Goal: Task Accomplishment & Management: Manage account settings

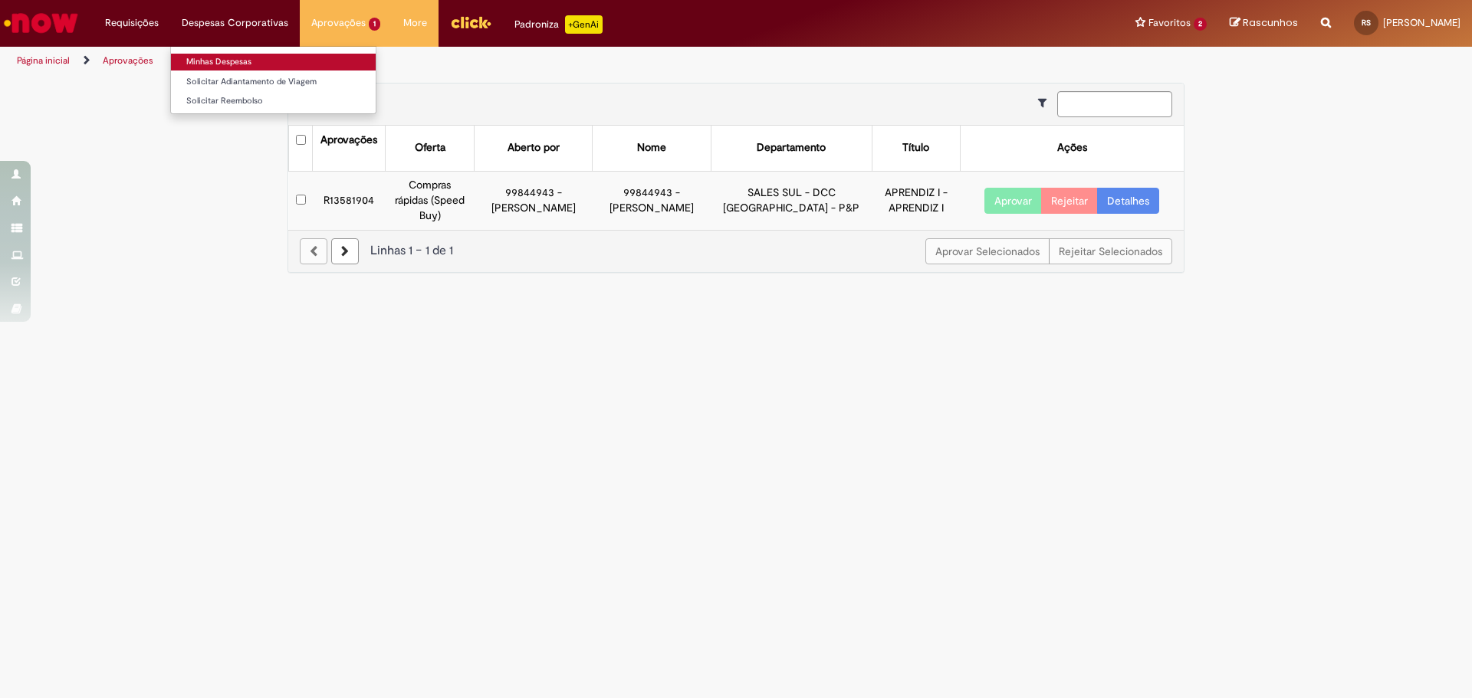
click at [231, 58] on link "Minhas Despesas" at bounding box center [273, 62] width 205 height 17
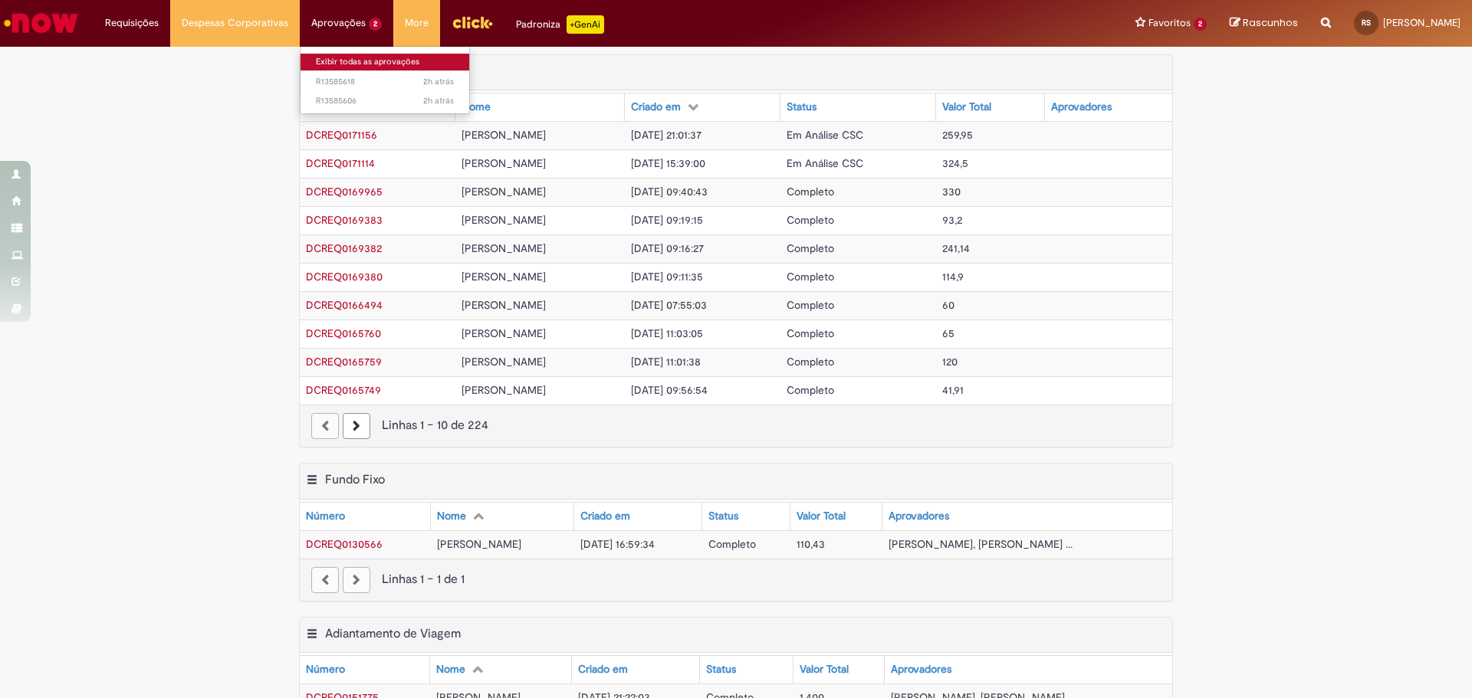
click at [330, 61] on link "Exibir todas as aprovações" at bounding box center [385, 62] width 169 height 17
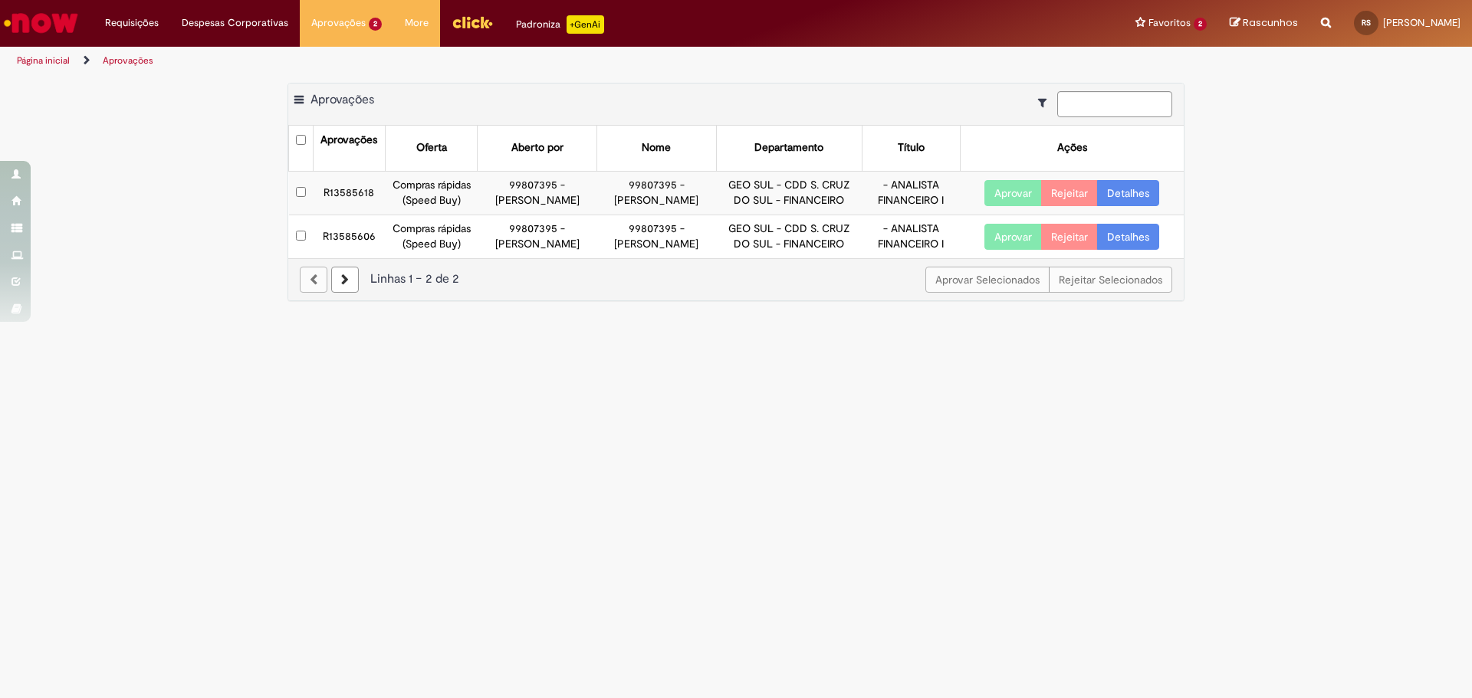
click at [1136, 199] on link "Detalhes" at bounding box center [1128, 193] width 62 height 26
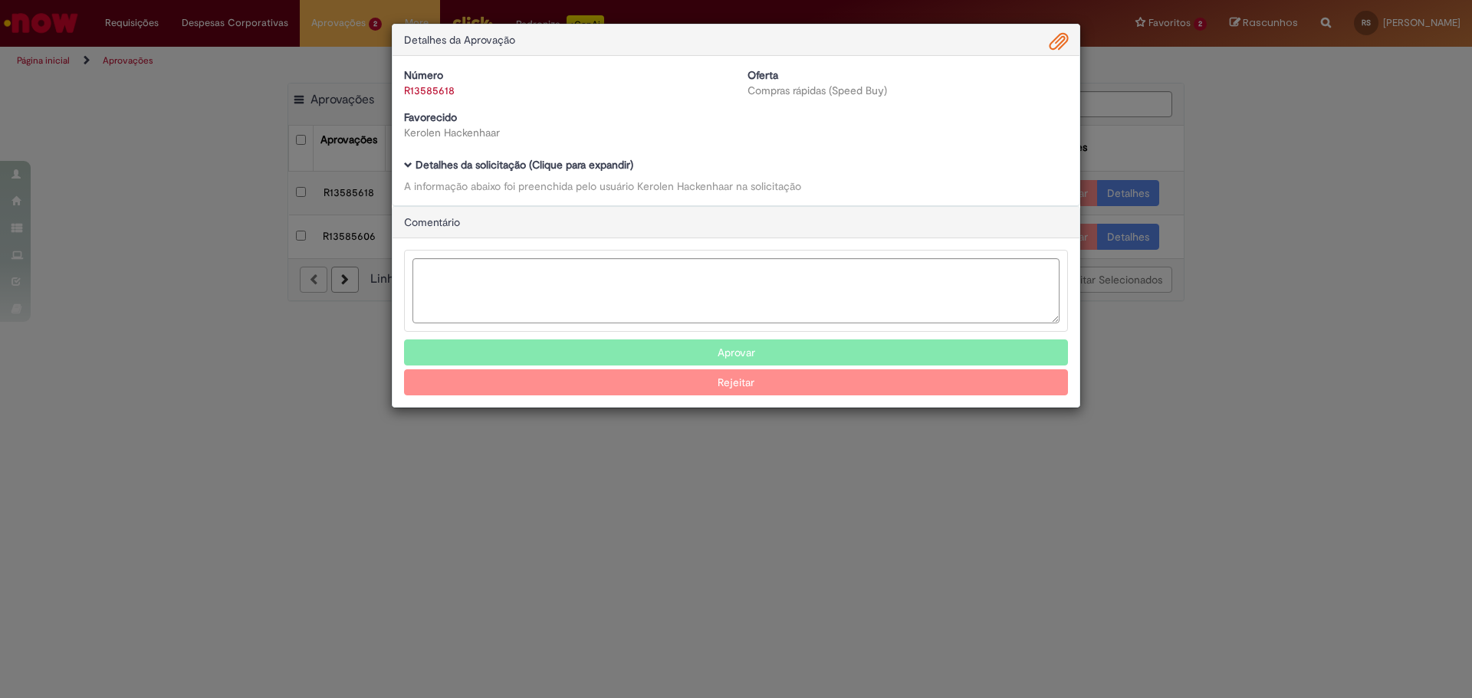
click at [514, 173] on div "Detalhes da solicitação (Clique para expandir) A informação abaixo foi preenchi…" at bounding box center [736, 176] width 664 height 35
click at [511, 166] on b "Detalhes da solicitação (Clique para expandir)" at bounding box center [525, 165] width 218 height 14
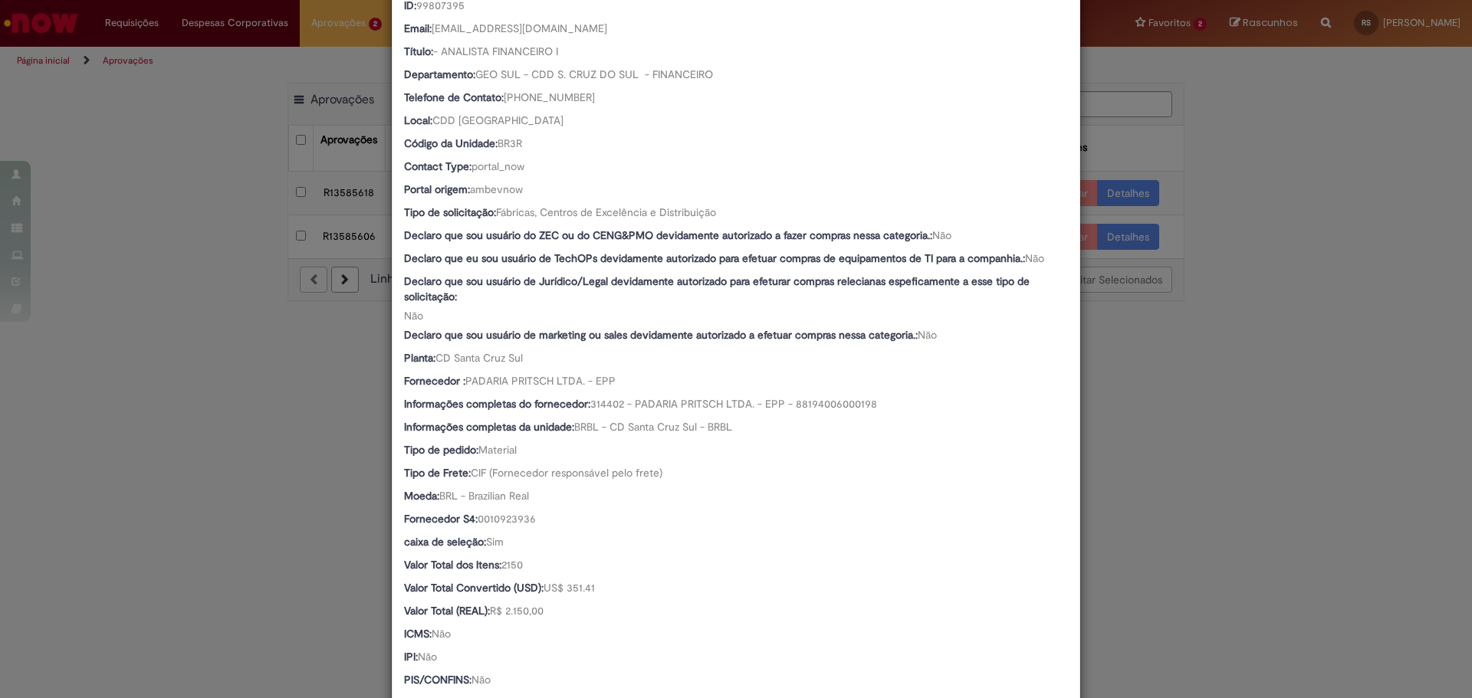
scroll to position [767, 0]
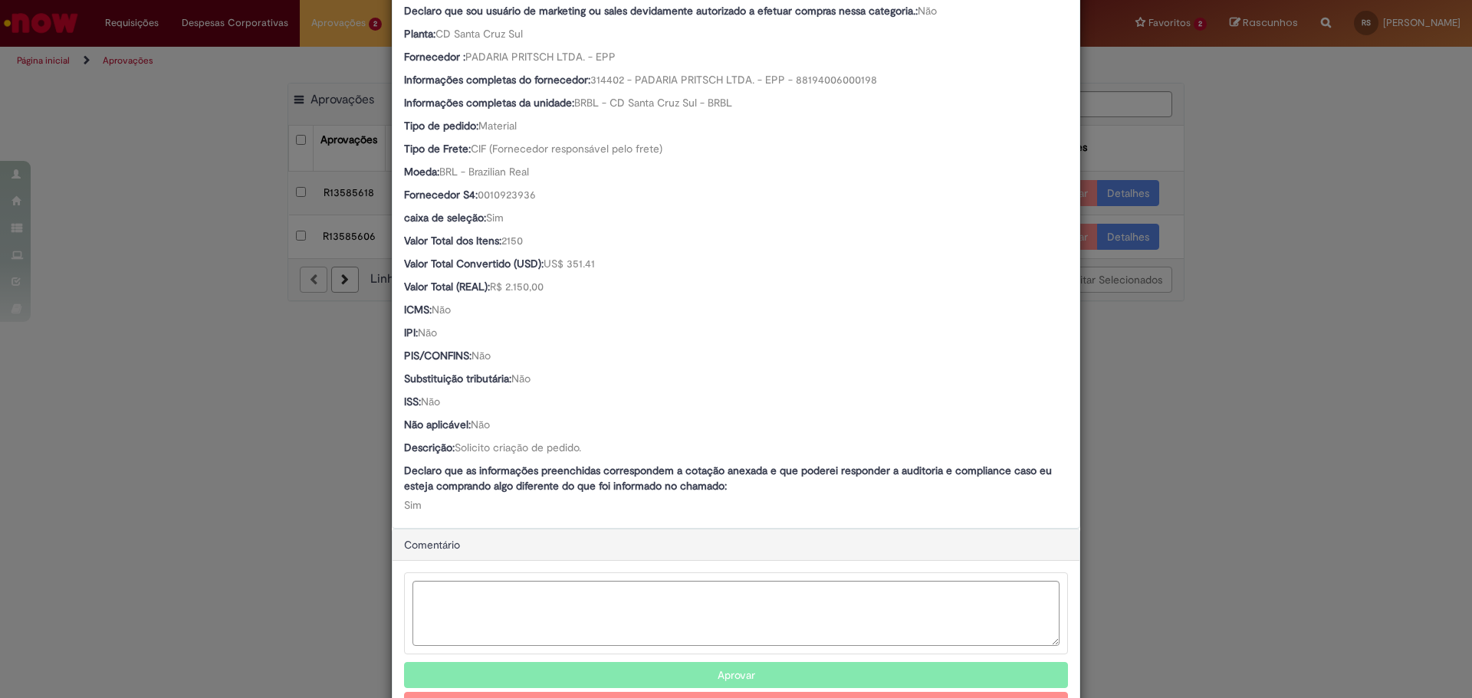
click at [1336, 286] on div "Detalhes da Aprovação Número R13585618 Oferta Compras rápidas (Speed Buy) Favor…" at bounding box center [736, 349] width 1472 height 698
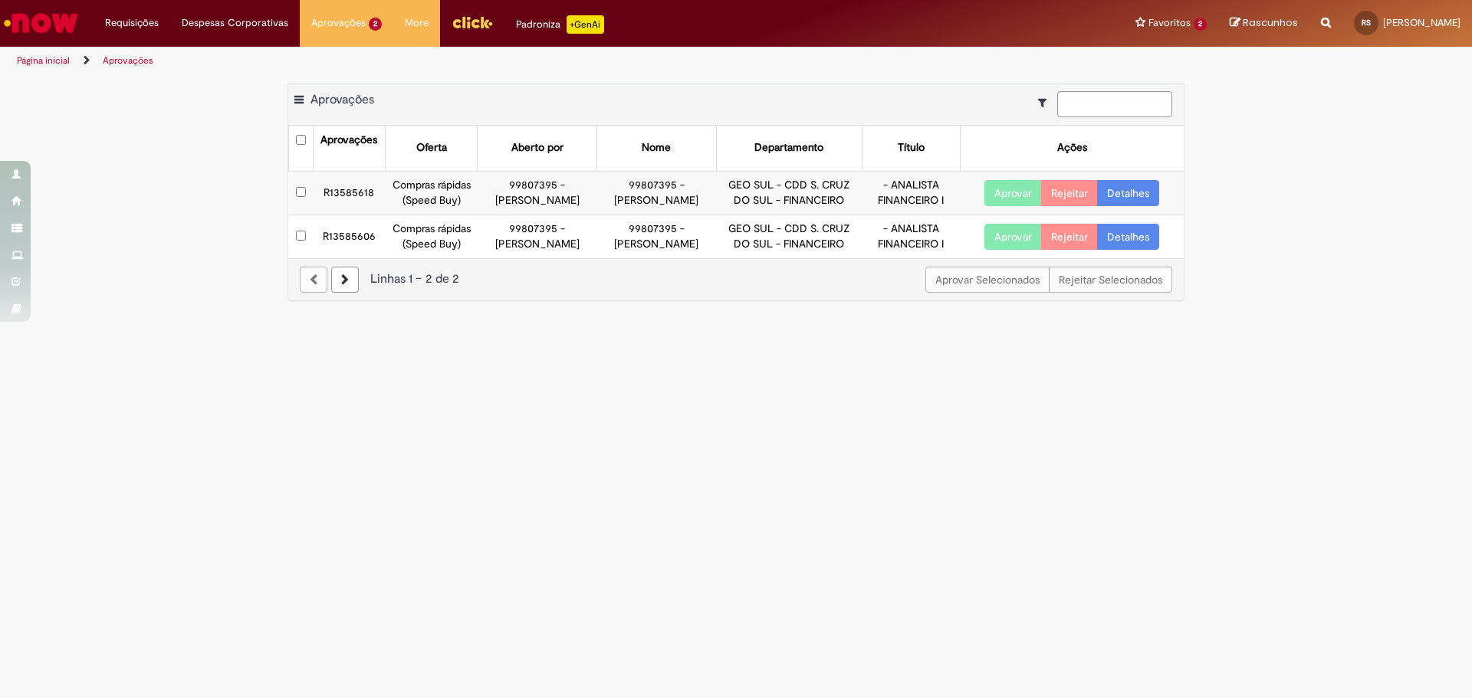
scroll to position [766, 0]
click at [968, 287] on button "Aprovar Selecionados" at bounding box center [987, 280] width 124 height 26
